Goal: Find contact information: Find contact information

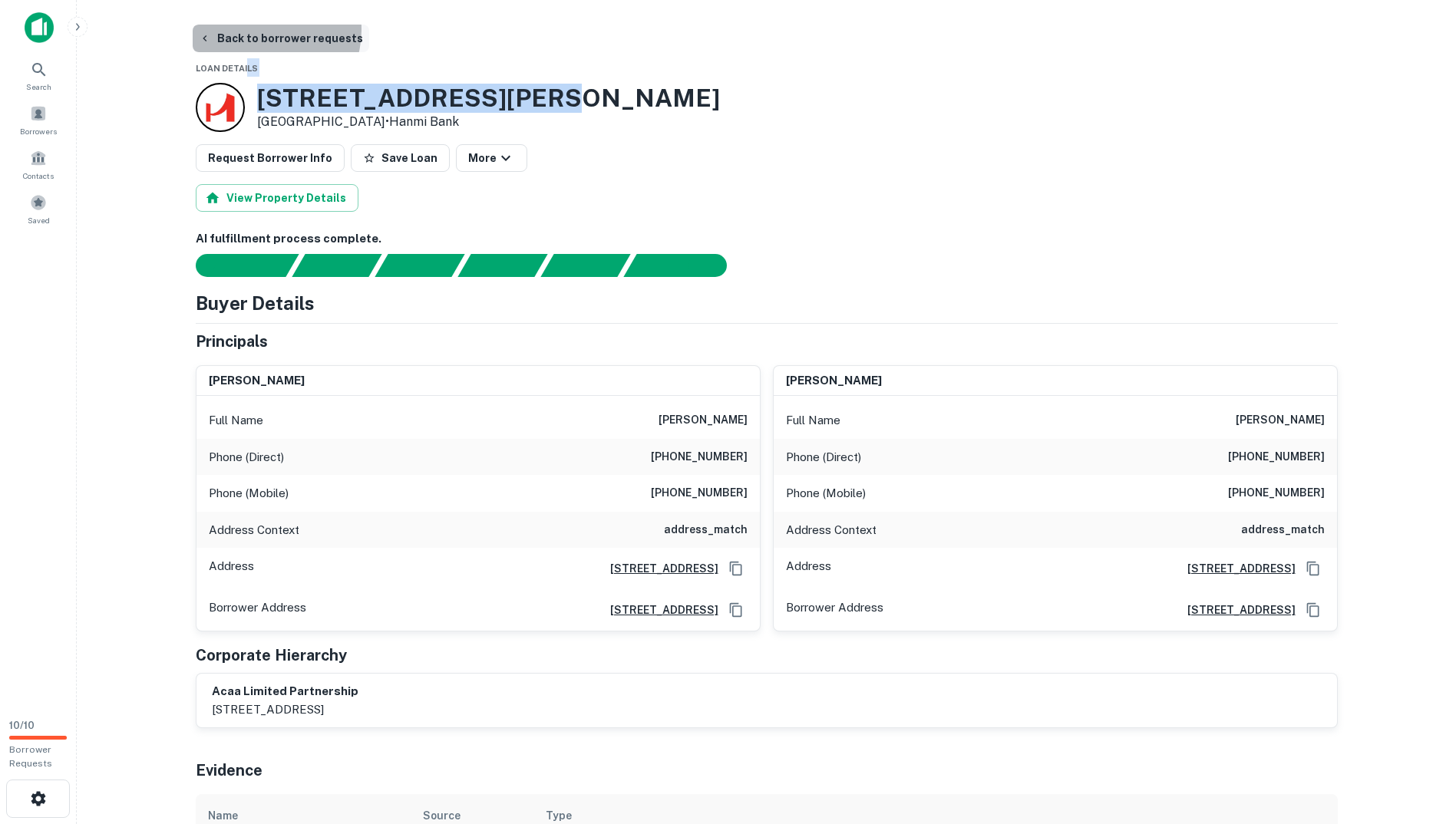
click at [265, 30] on button "Back to borrower requests" at bounding box center [281, 39] width 176 height 28
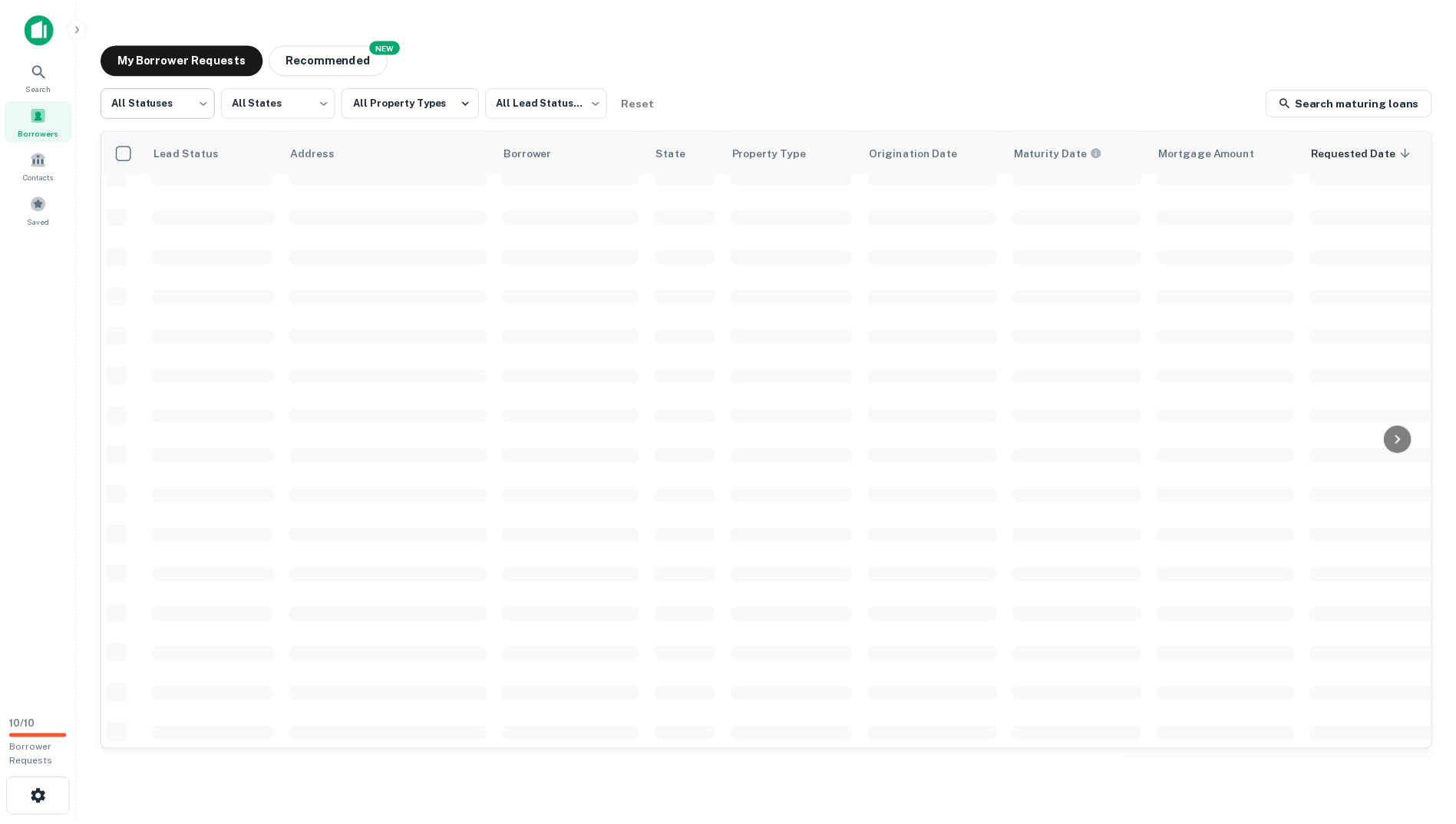
scroll to position [89, 0]
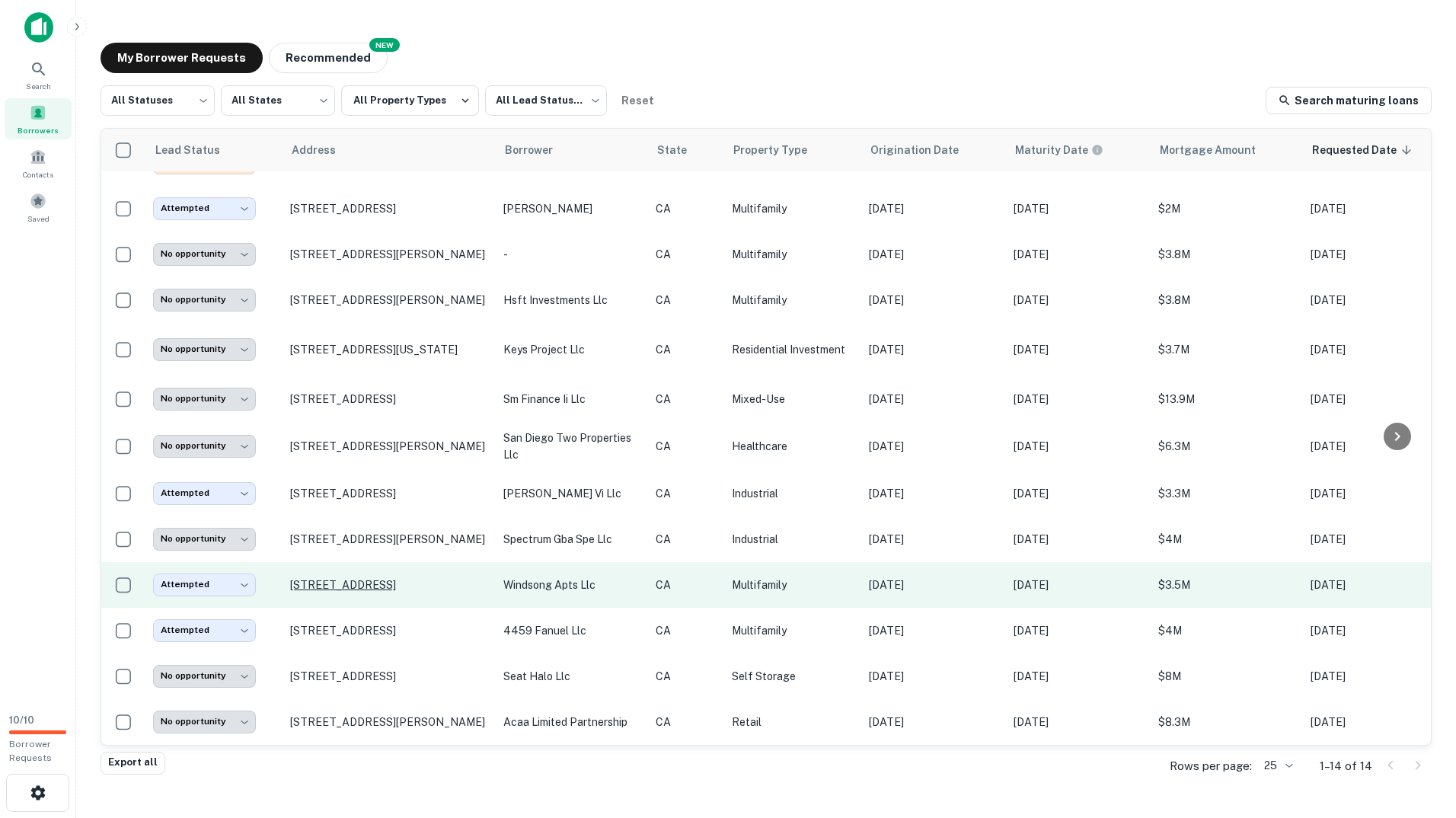
click at [337, 579] on p "[STREET_ADDRESS]" at bounding box center [390, 586] width 198 height 14
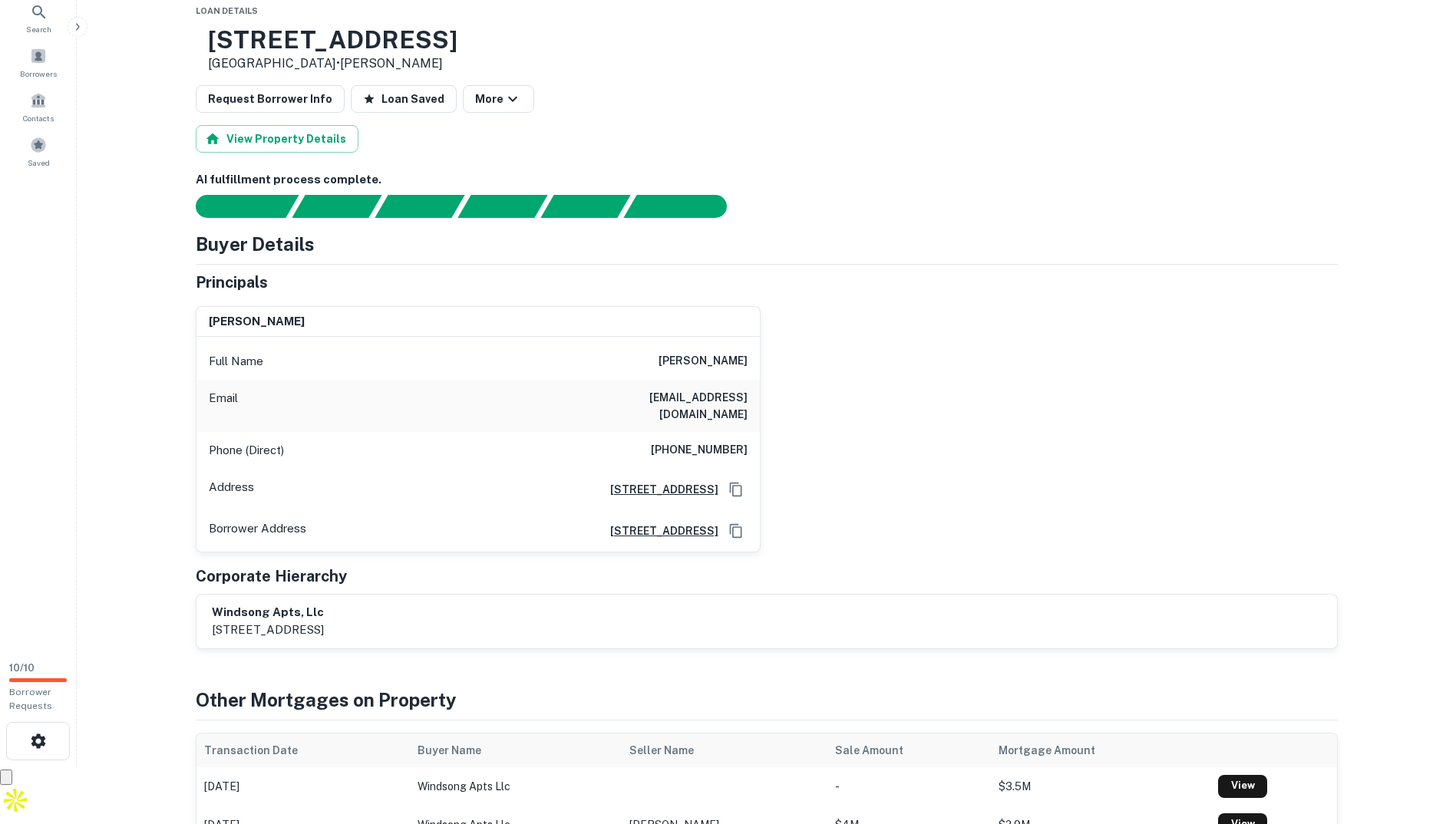
scroll to position [153, 0]
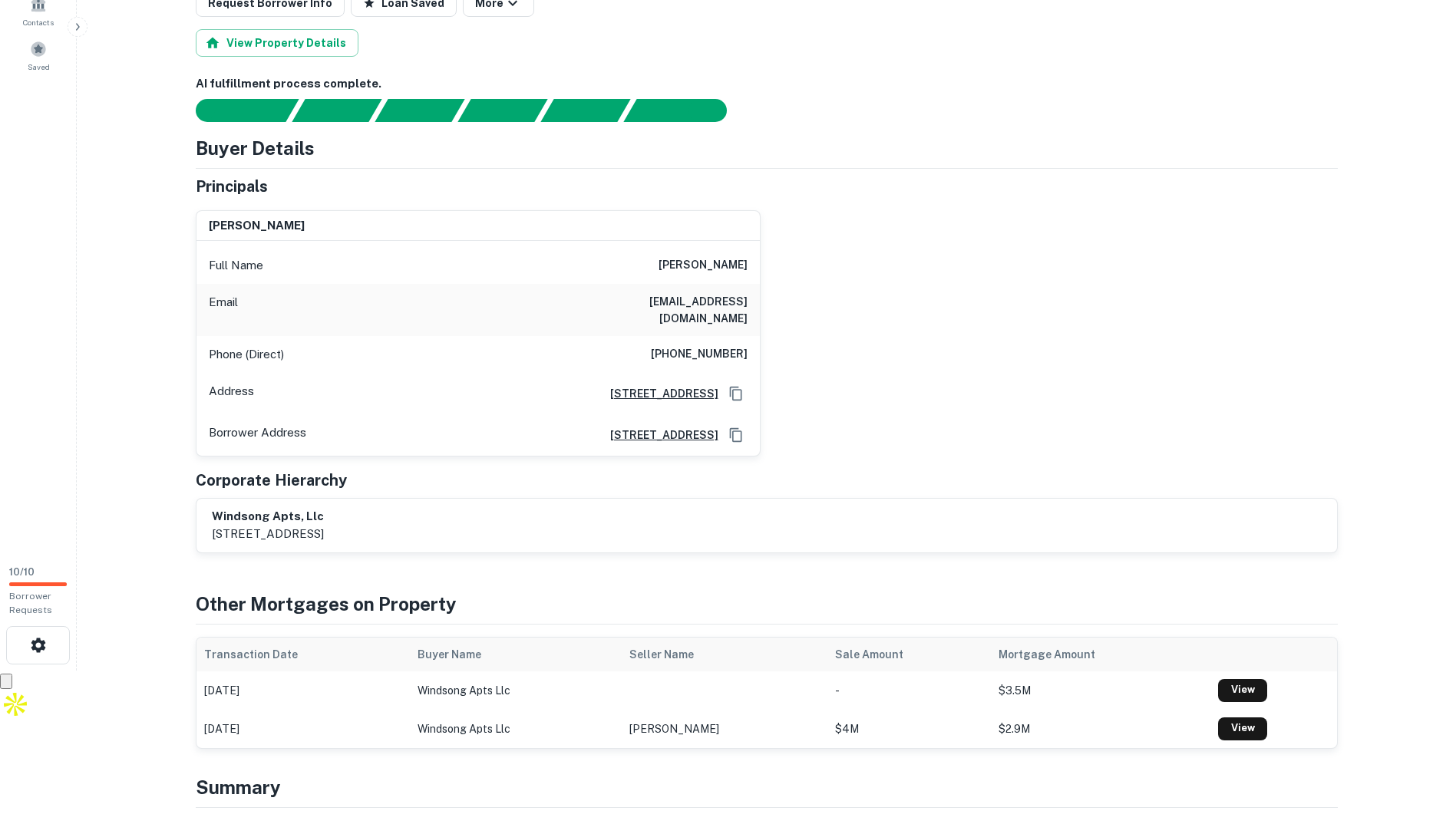
drag, startPoint x: 651, startPoint y: 256, endPoint x: 761, endPoint y: 260, distance: 110.1
click at [761, 260] on div "[PERSON_NAME] Full Name [PERSON_NAME] Email [PERSON_NAME][EMAIL_ADDRESS][DOMAIN…" at bounding box center [760, 327] width 1154 height 259
copy h6 "[PERSON_NAME]"
click at [889, 338] on div "[PERSON_NAME] Full Name [PERSON_NAME] Email [PERSON_NAME][EMAIL_ADDRESS][DOMAIN…" at bounding box center [760, 327] width 1154 height 259
click at [966, 372] on div "[PERSON_NAME] Full Name [PERSON_NAME] Email [PERSON_NAME][EMAIL_ADDRESS][DOMAIN…" at bounding box center [760, 327] width 1154 height 259
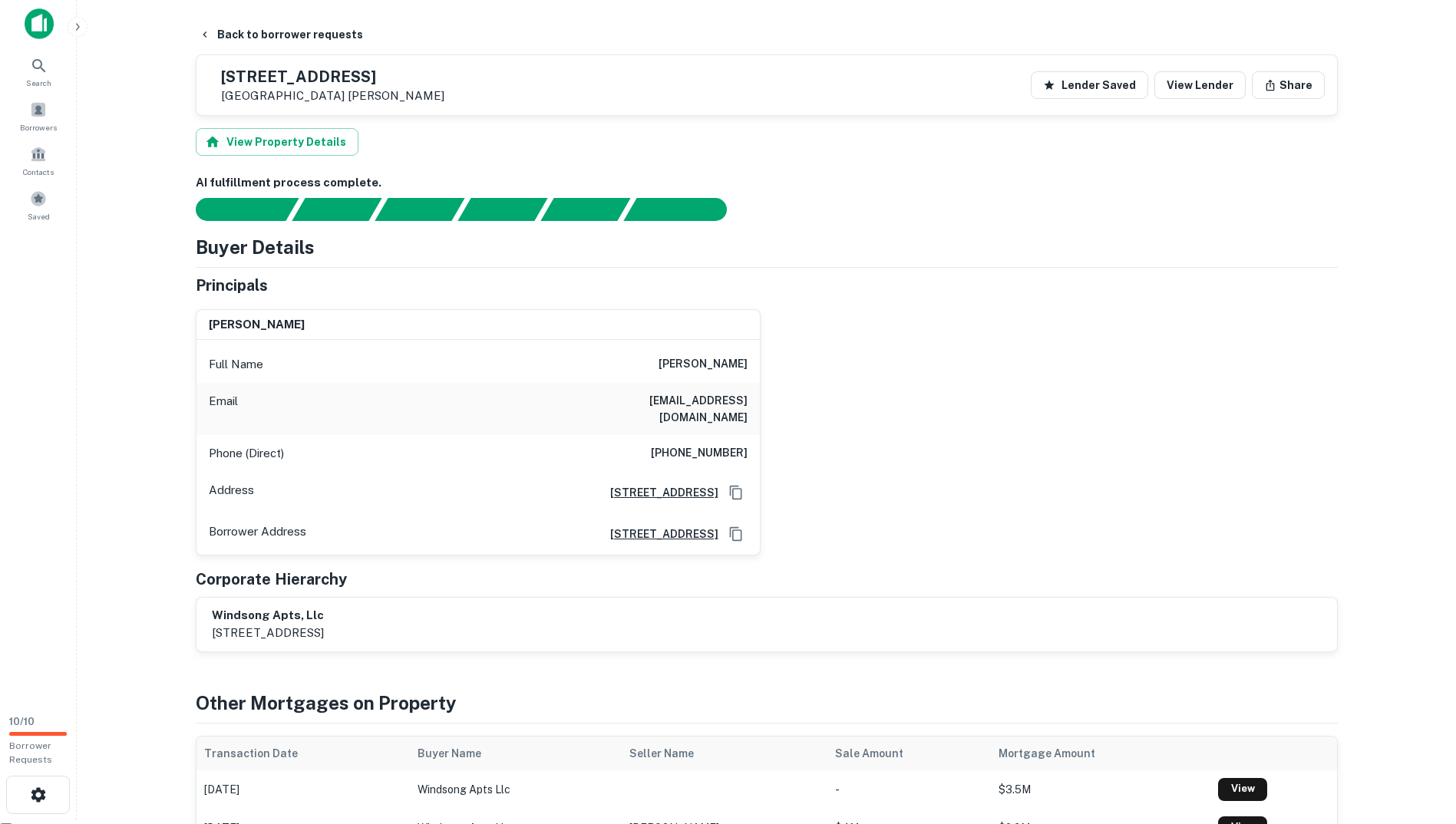
scroll to position [0, 0]
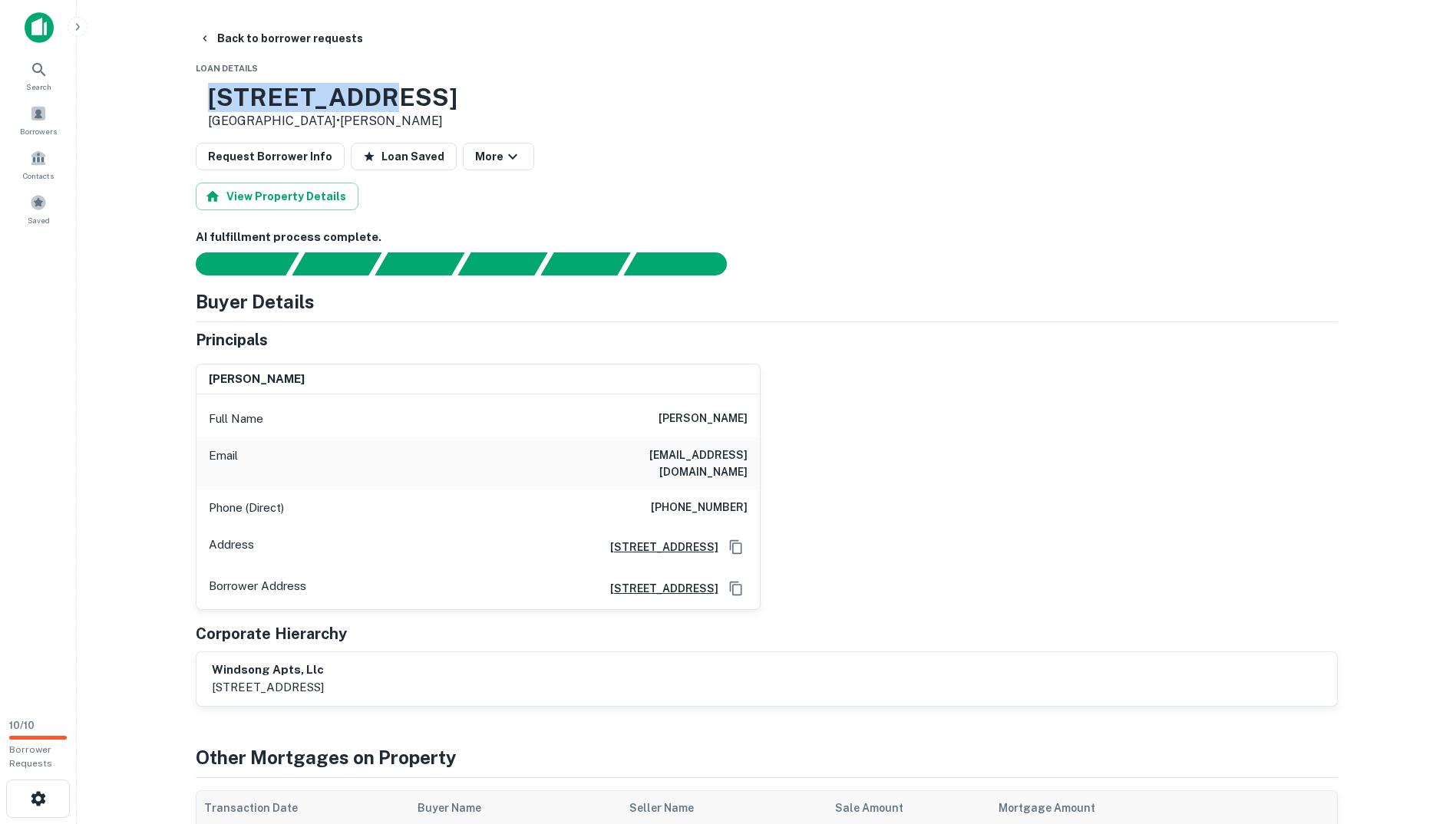
drag, startPoint x: 449, startPoint y: 93, endPoint x: 260, endPoint y: 98, distance: 189.1
click at [260, 98] on div "[STREET_ADDRESS] • [PERSON_NAME]" at bounding box center [766, 107] width 1142 height 47
copy h3 "[STREET_ADDRESS]"
click at [943, 159] on div "Request Borrower Info Loan Saved More" at bounding box center [766, 157] width 1142 height 28
